Goal: Communication & Community: Answer question/provide support

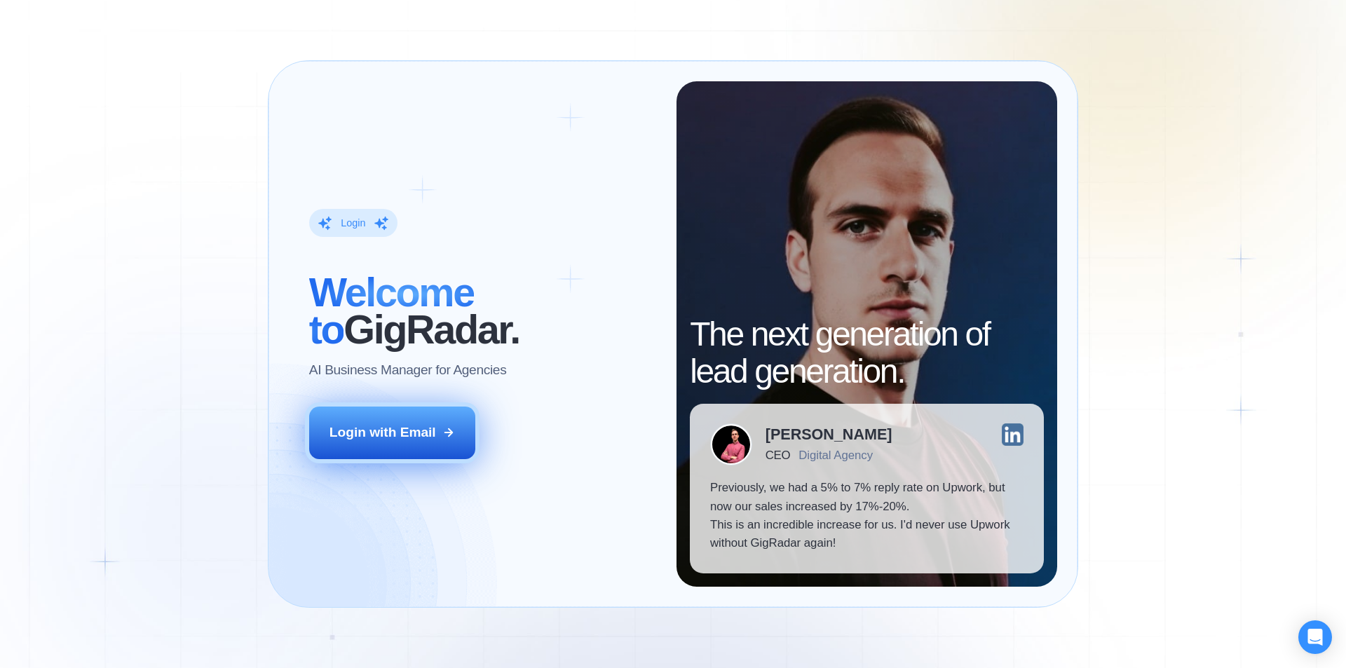
click at [416, 429] on div "Login with Email" at bounding box center [383, 432] width 107 height 18
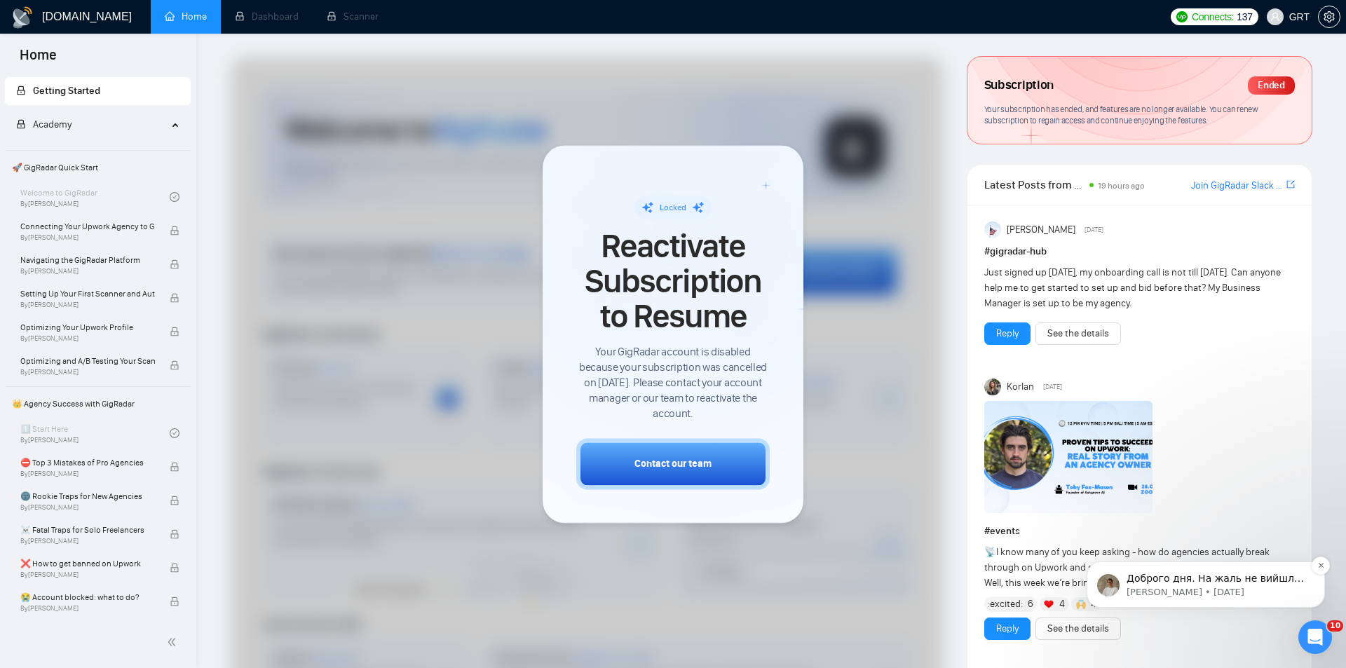
click at [1185, 579] on p "Доброго дня. На жаль не вийшло, зачаржити карту, видало помилку, тому ми створи…" at bounding box center [1217, 579] width 181 height 14
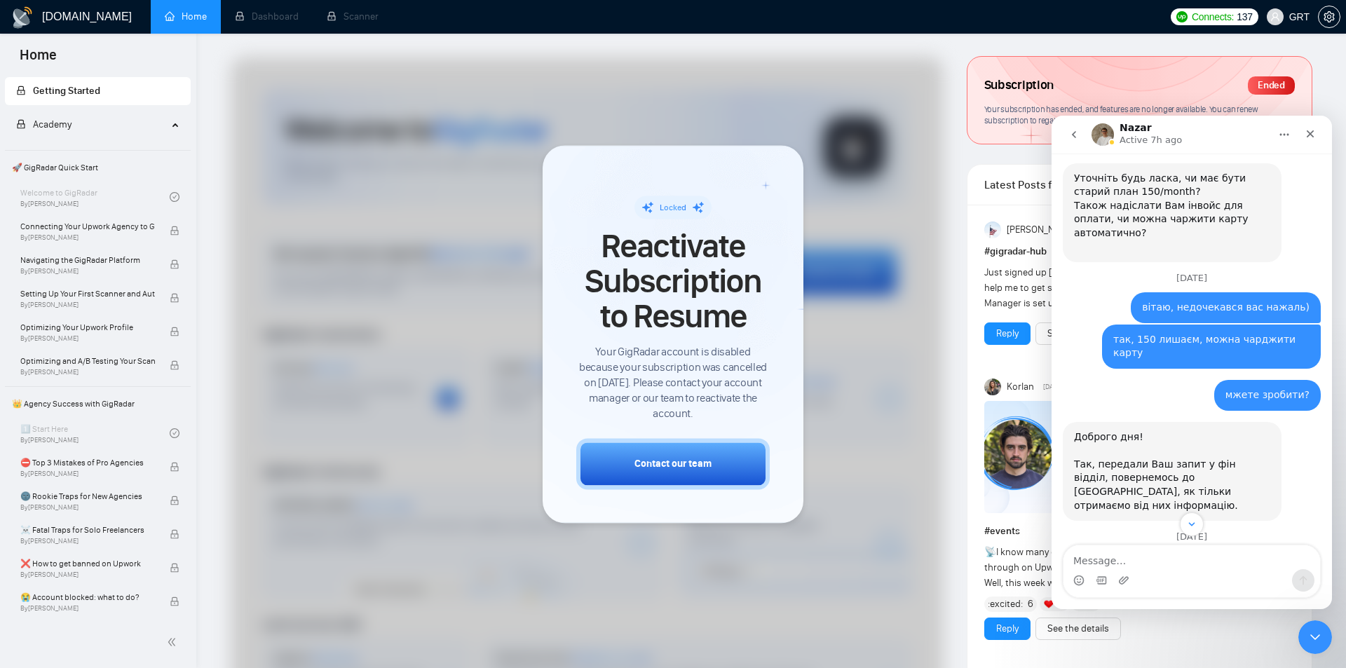
scroll to position [720, 0]
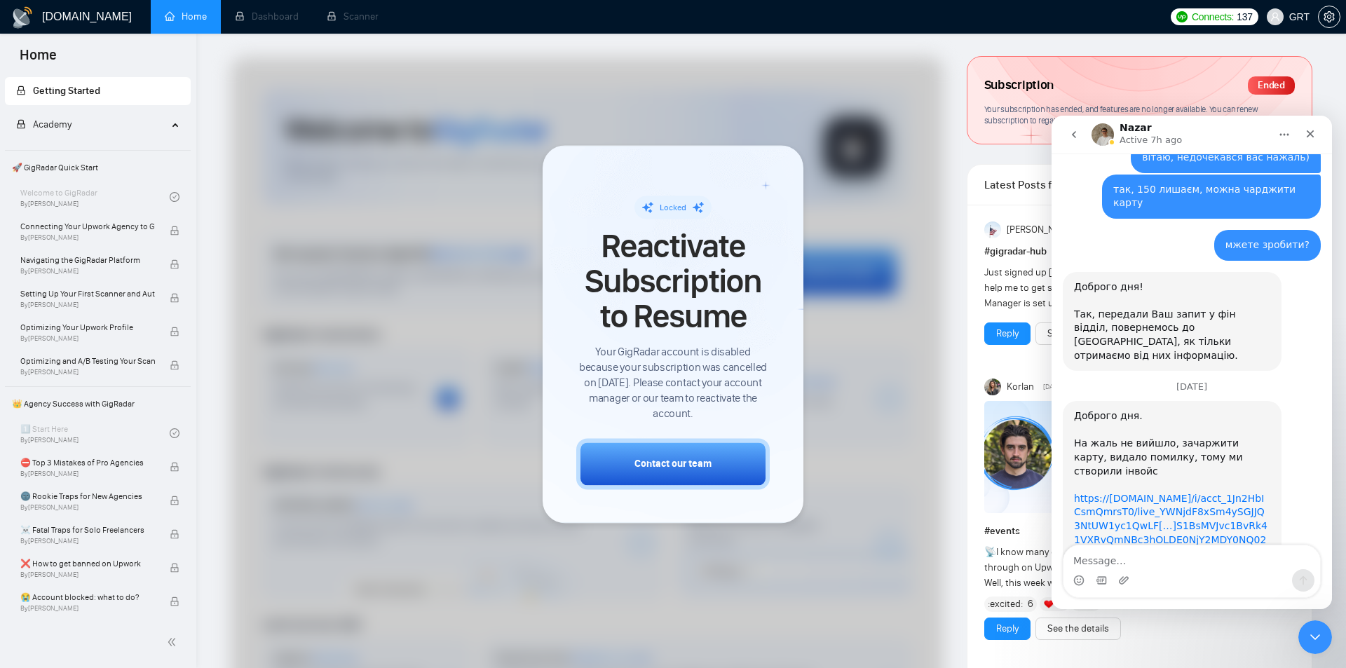
click at [1182, 493] on link "https://invoice.stripe.com/i/acct_1Jn2HbICsmQmrsT0/live_YWNjdF8xSm4ySGJJQ3NtUW1…" at bounding box center [1171, 526] width 194 height 66
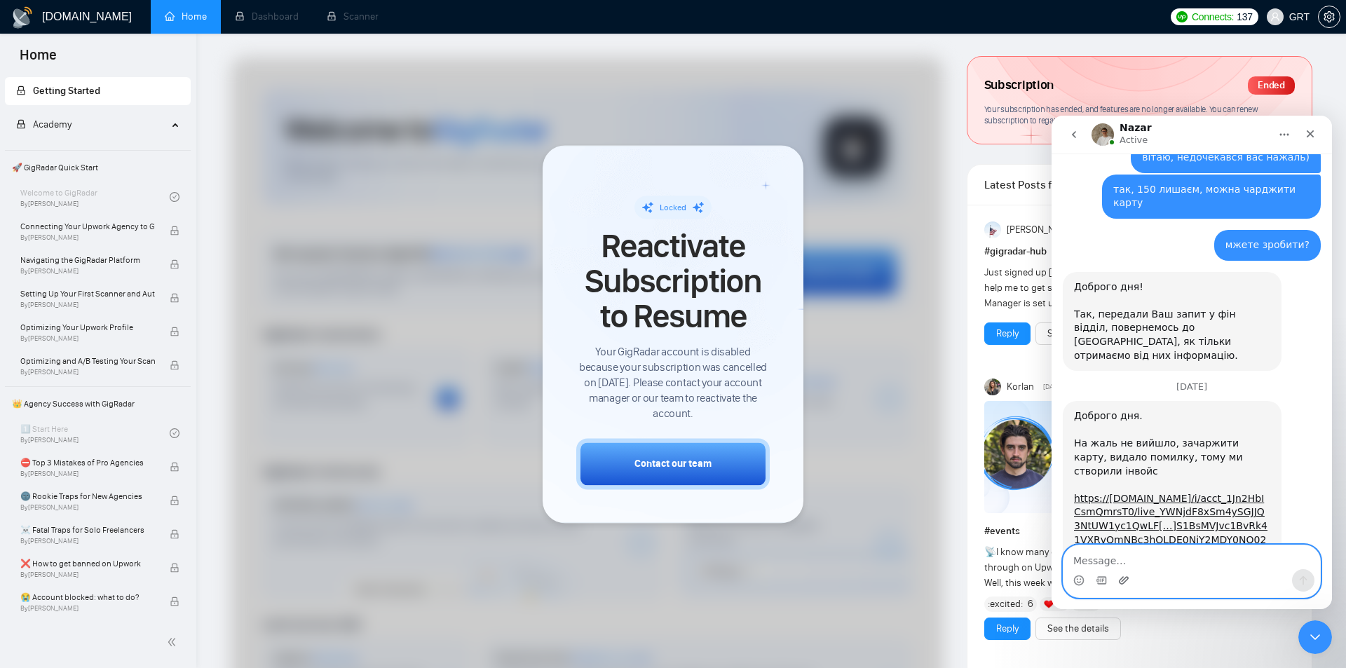
click at [1123, 578] on icon "Upload attachment" at bounding box center [1123, 580] width 11 height 11
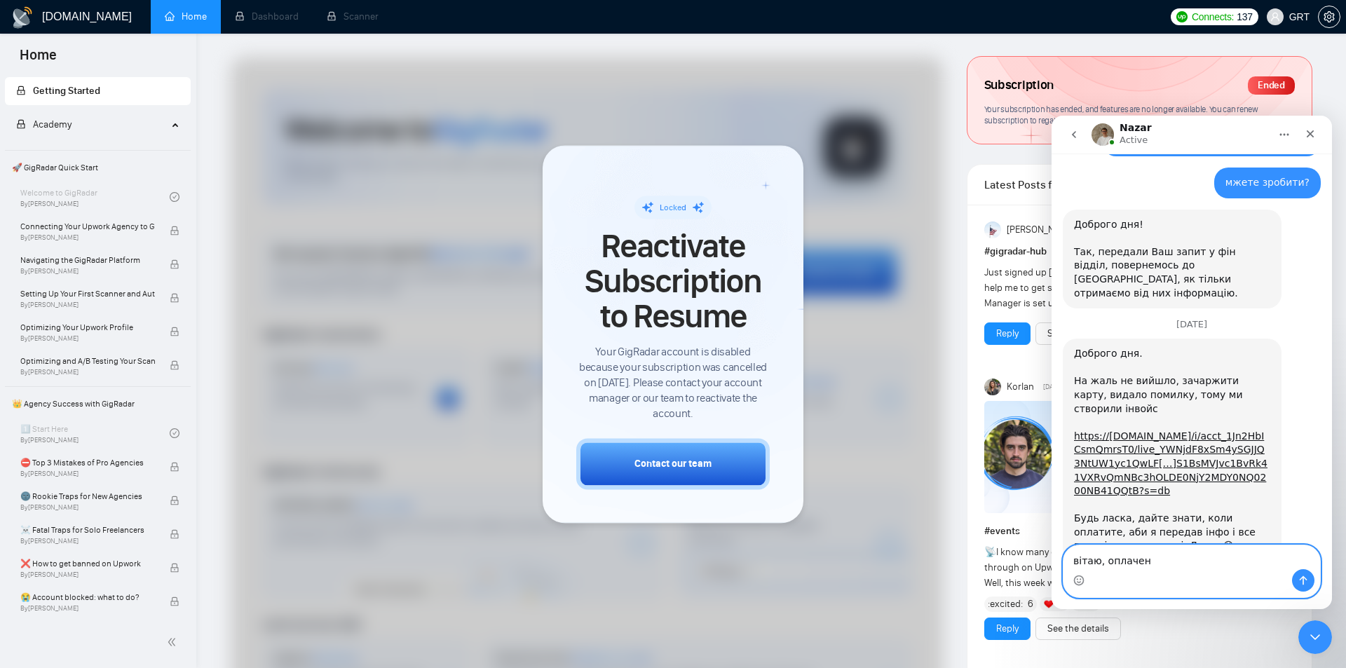
type textarea "вітаю, оплачено"
